Goal: Navigation & Orientation: Find specific page/section

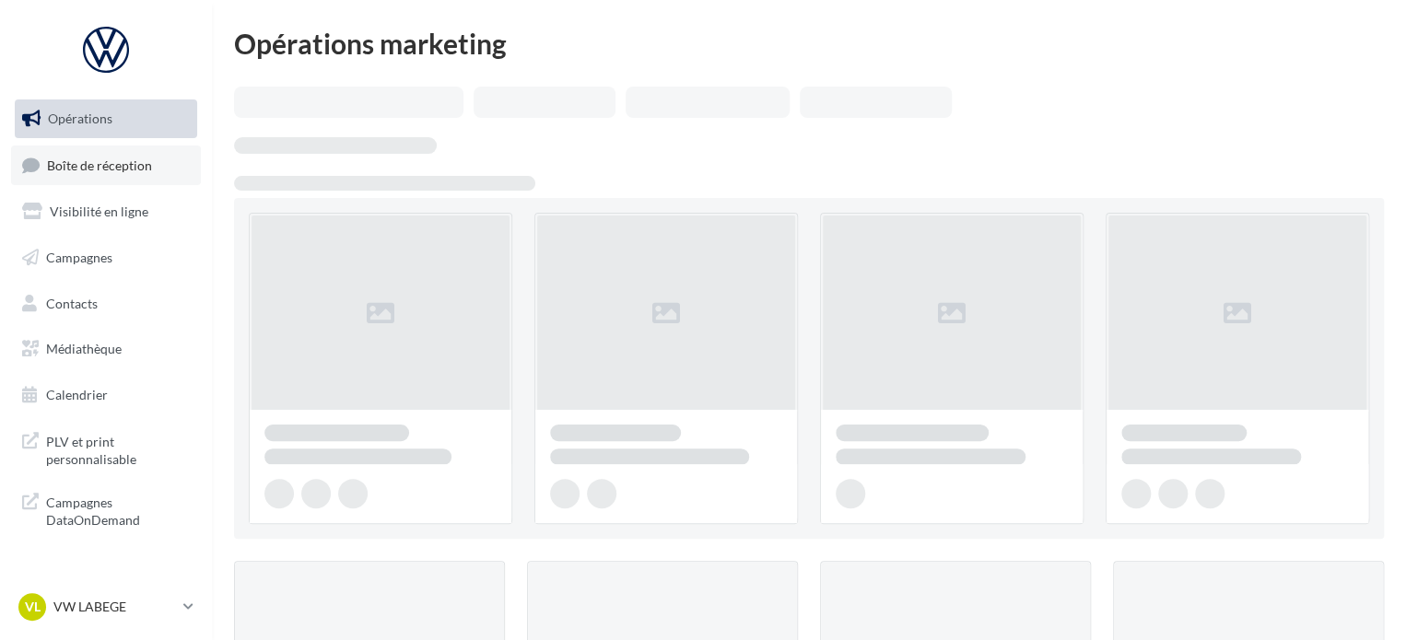
click at [130, 166] on span "Boîte de réception" at bounding box center [99, 165] width 105 height 16
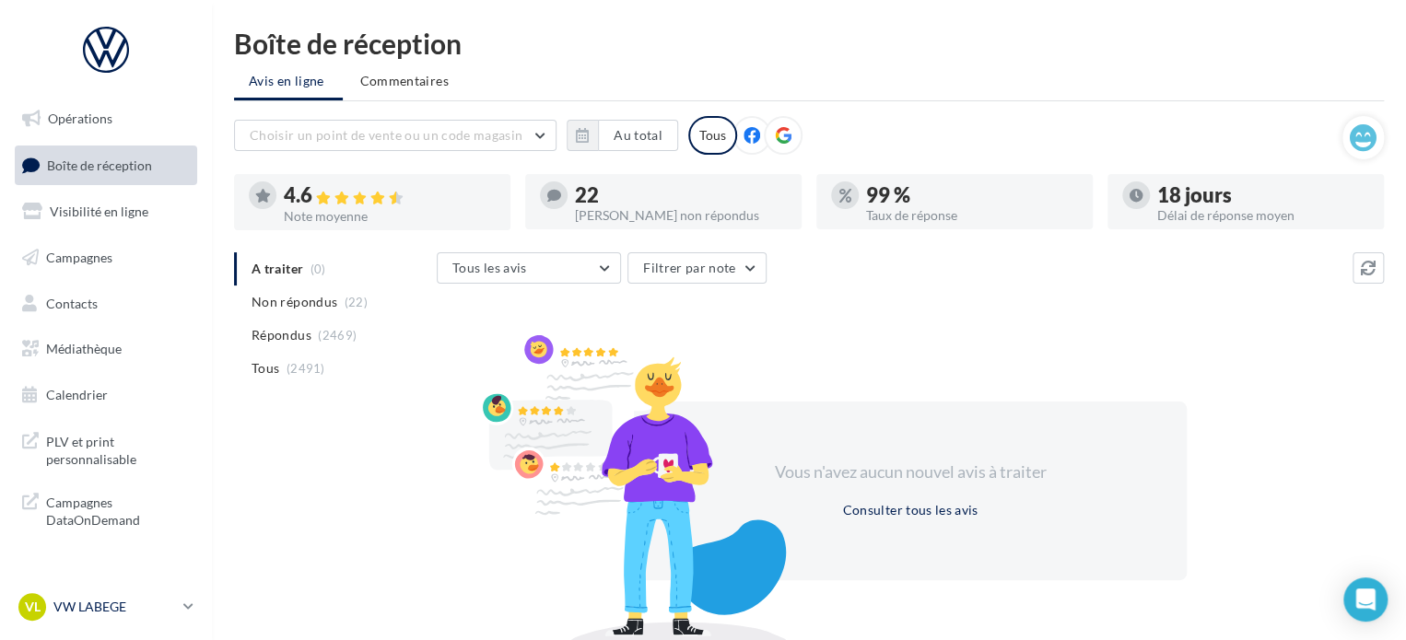
click at [94, 608] on p "VW LABEGE" at bounding box center [114, 607] width 123 height 18
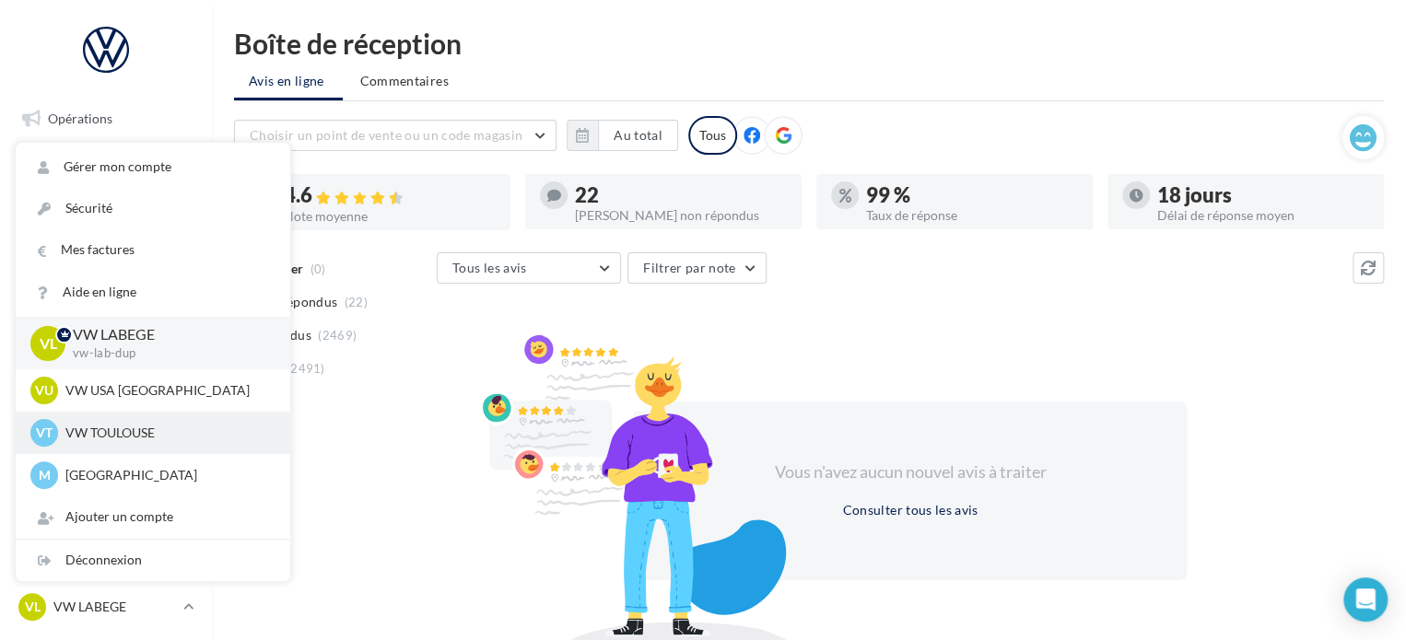
click at [107, 440] on p "VW TOULOUSE" at bounding box center [166, 433] width 203 height 18
